Goal: Task Accomplishment & Management: Manage account settings

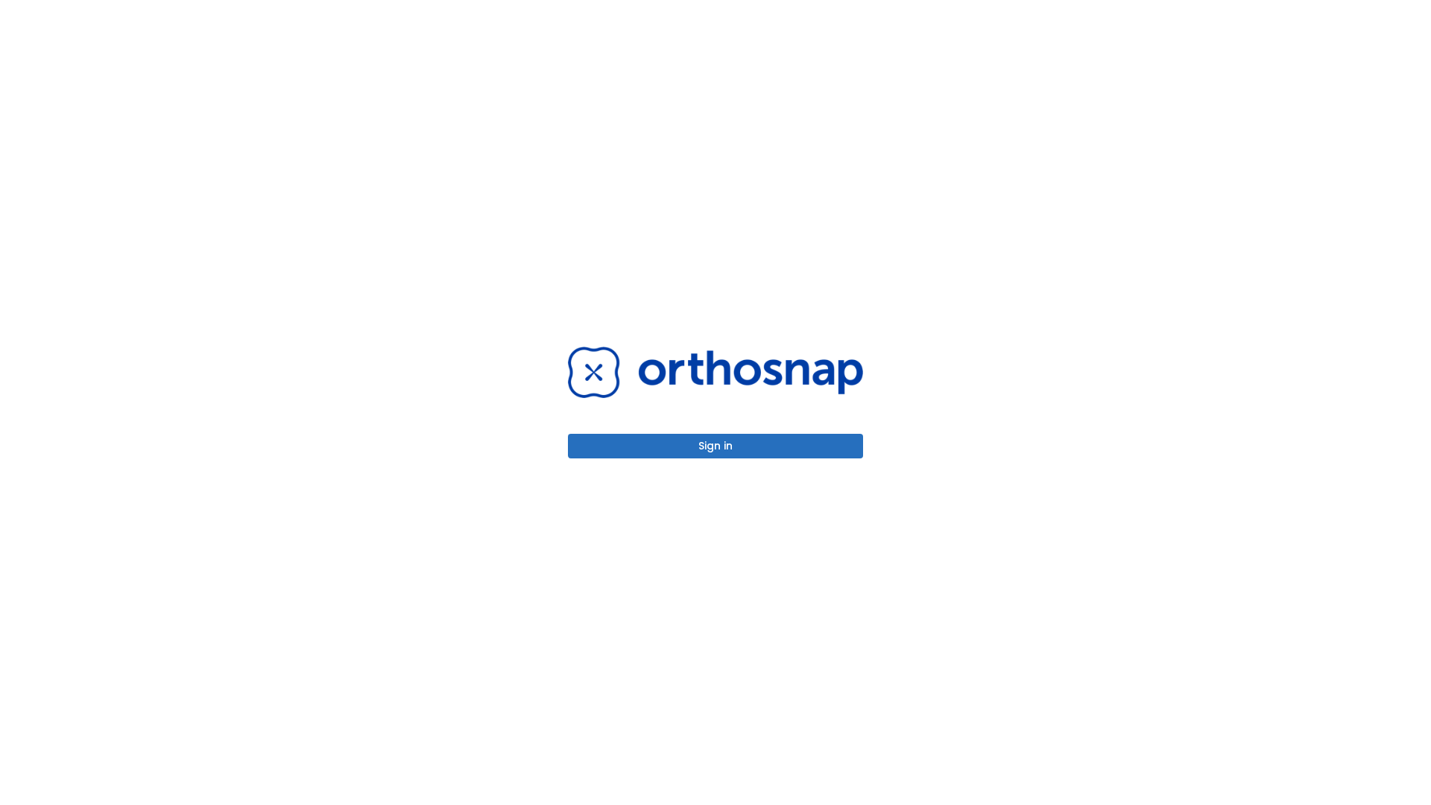
click at [715, 446] on button "Sign in" at bounding box center [715, 446] width 295 height 25
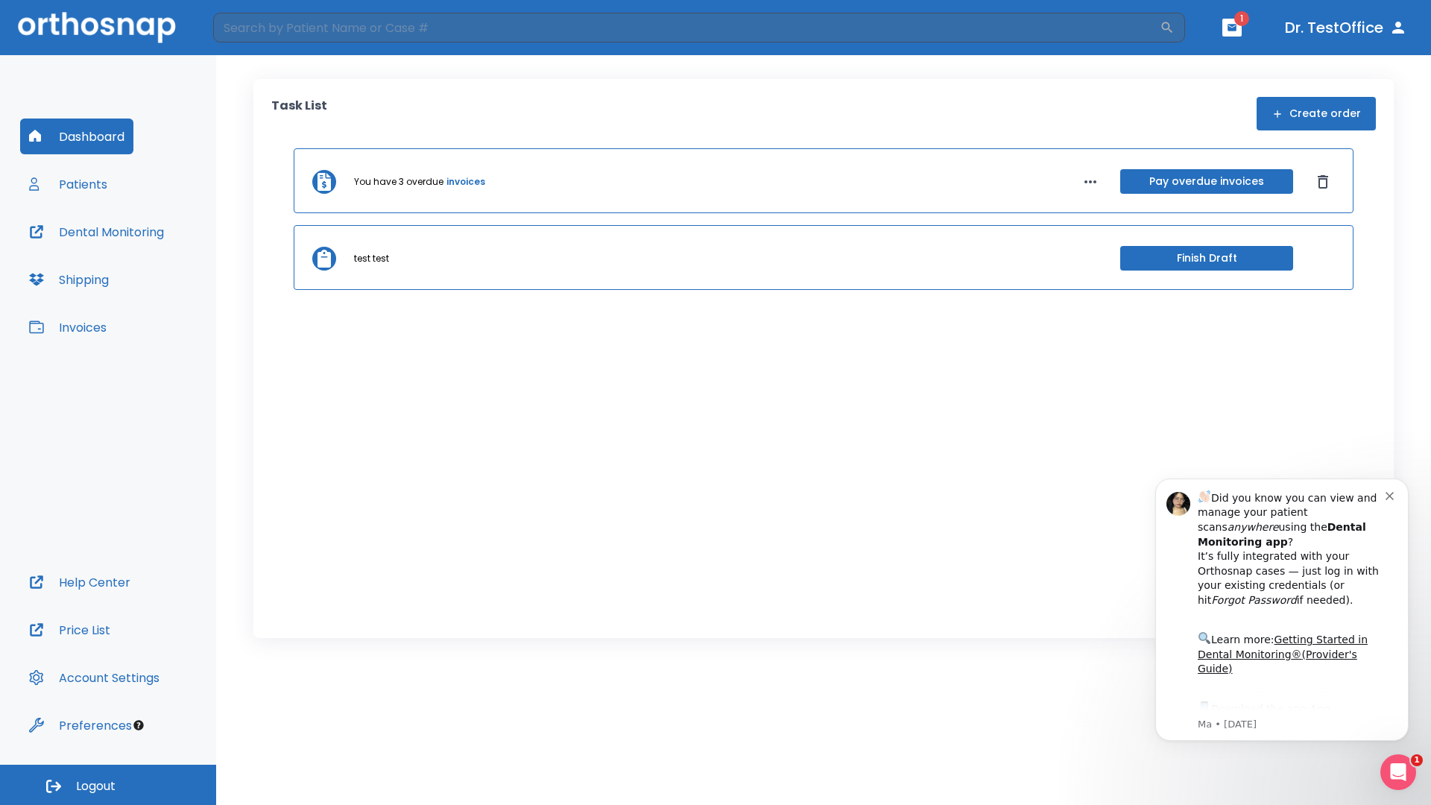
click at [108, 785] on span "Logout" at bounding box center [95, 786] width 39 height 16
